Goal: Task Accomplishment & Management: Manage account settings

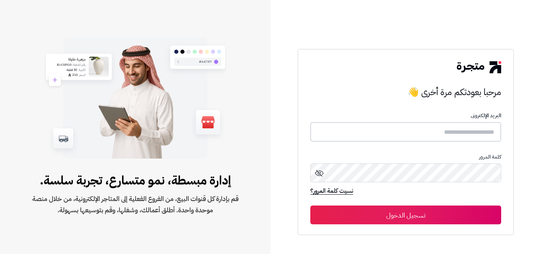
type input "**********"
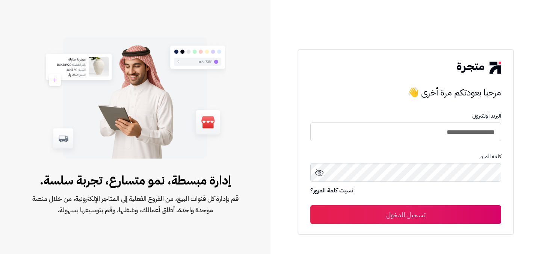
click at [406, 215] on button "تسجيل الدخول" at bounding box center [405, 214] width 191 height 19
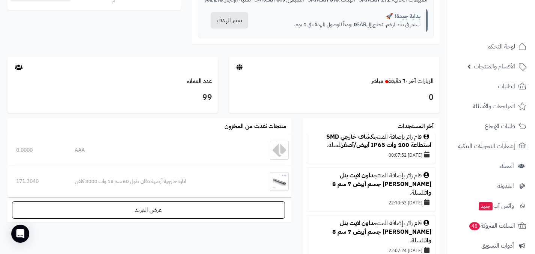
scroll to position [49, 0]
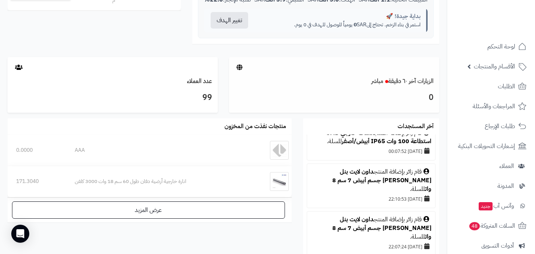
click at [239, 68] on icon at bounding box center [240, 67] width 6 height 6
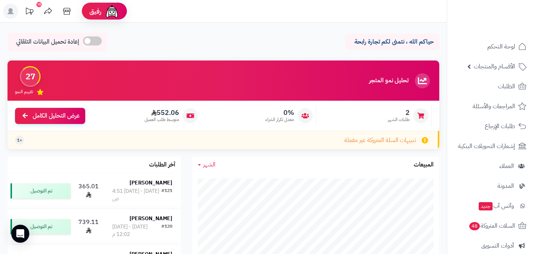
scroll to position [0, 0]
click at [56, 112] on span "عرض التحليل الكامل" at bounding box center [56, 115] width 47 height 9
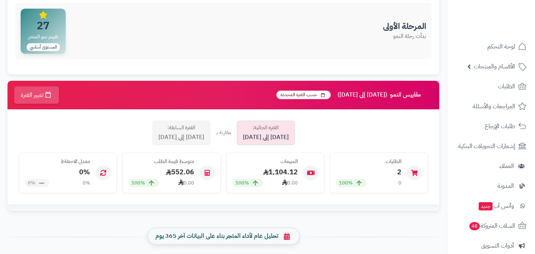
scroll to position [102, 0]
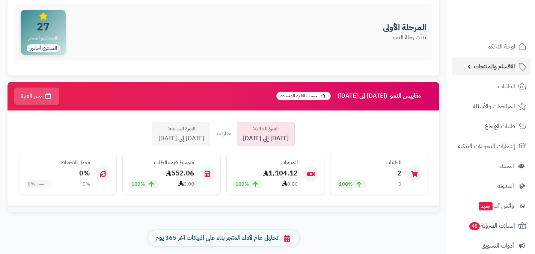
click at [484, 69] on span "الأقسام والمنتجات" at bounding box center [494, 66] width 41 height 11
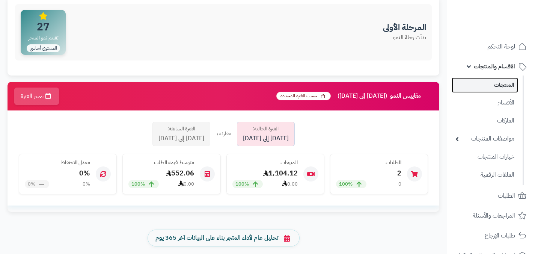
click at [493, 85] on link "المنتجات" at bounding box center [485, 84] width 66 height 15
